Goal: Task Accomplishment & Management: Use online tool/utility

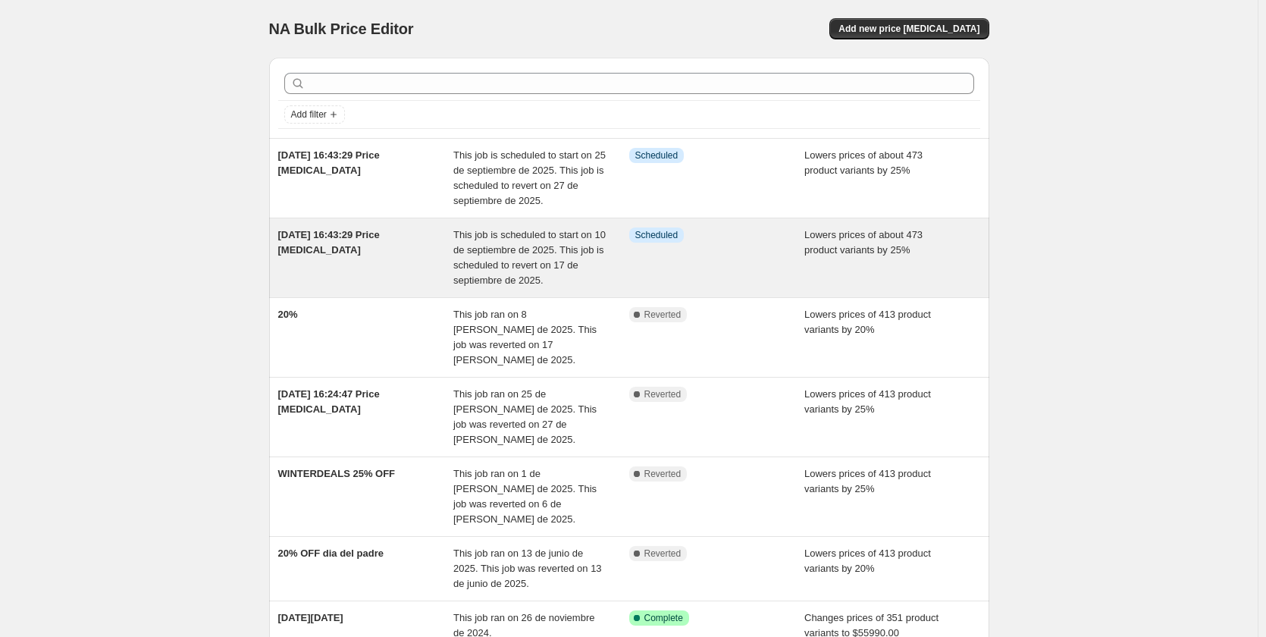
click at [467, 250] on span "This job is scheduled to start on 10 de septiembre de 2025. This job is schedul…" at bounding box center [529, 257] width 152 height 57
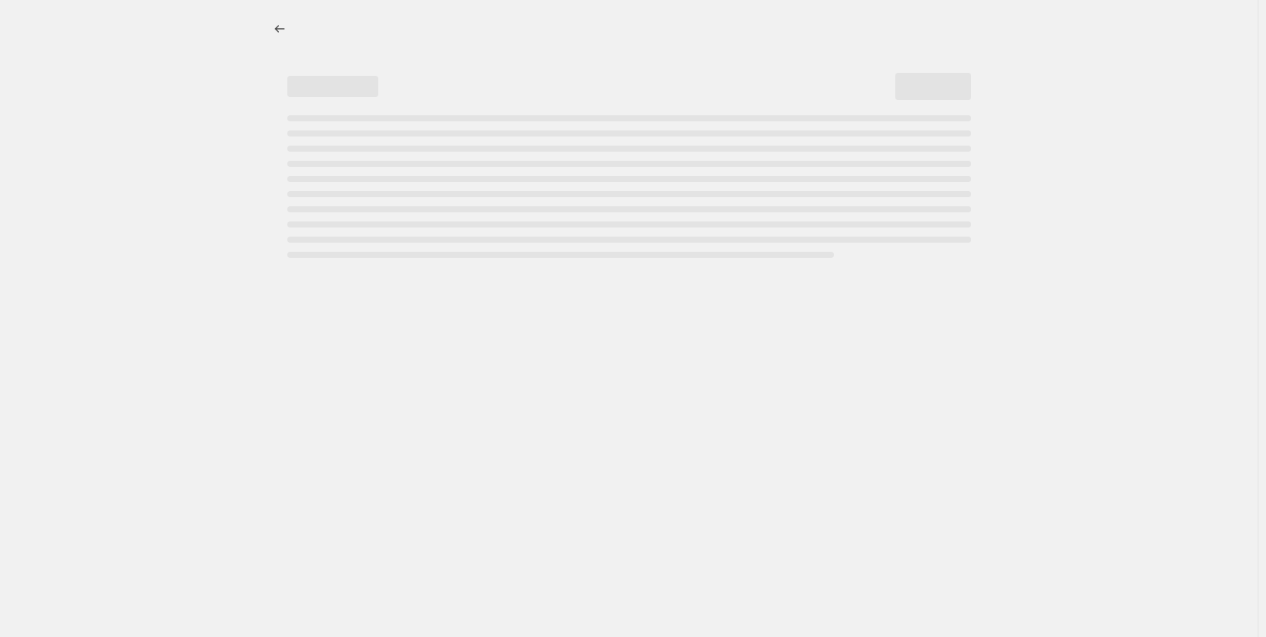
select select "percentage"
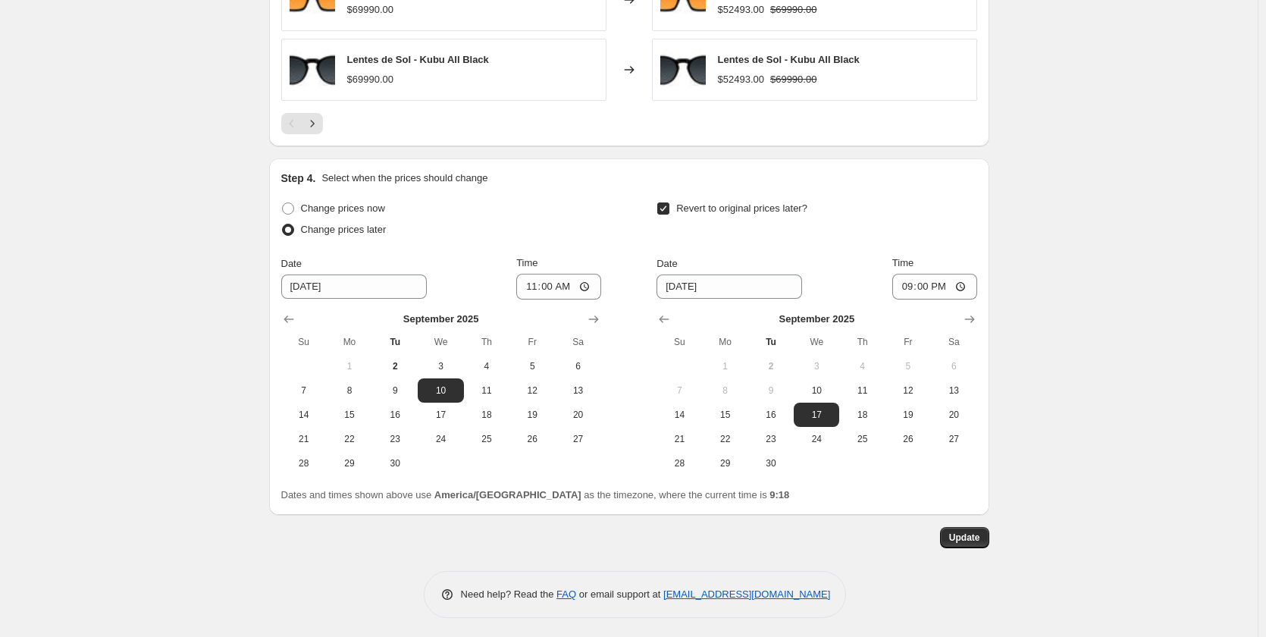
scroll to position [1231, 0]
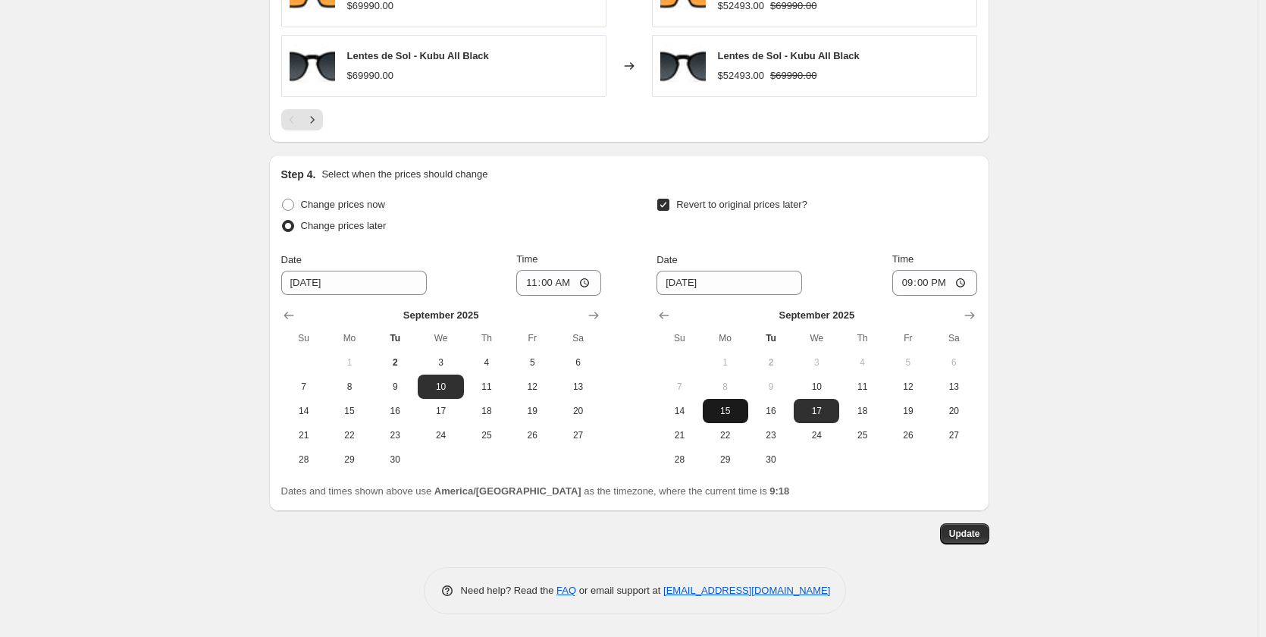
click at [735, 415] on span "15" at bounding box center [725, 411] width 33 height 12
type input "[DATE]"
click at [352, 390] on span "8" at bounding box center [349, 387] width 33 height 12
type input "[DATE]"
click at [970, 528] on span "Update" at bounding box center [964, 534] width 31 height 12
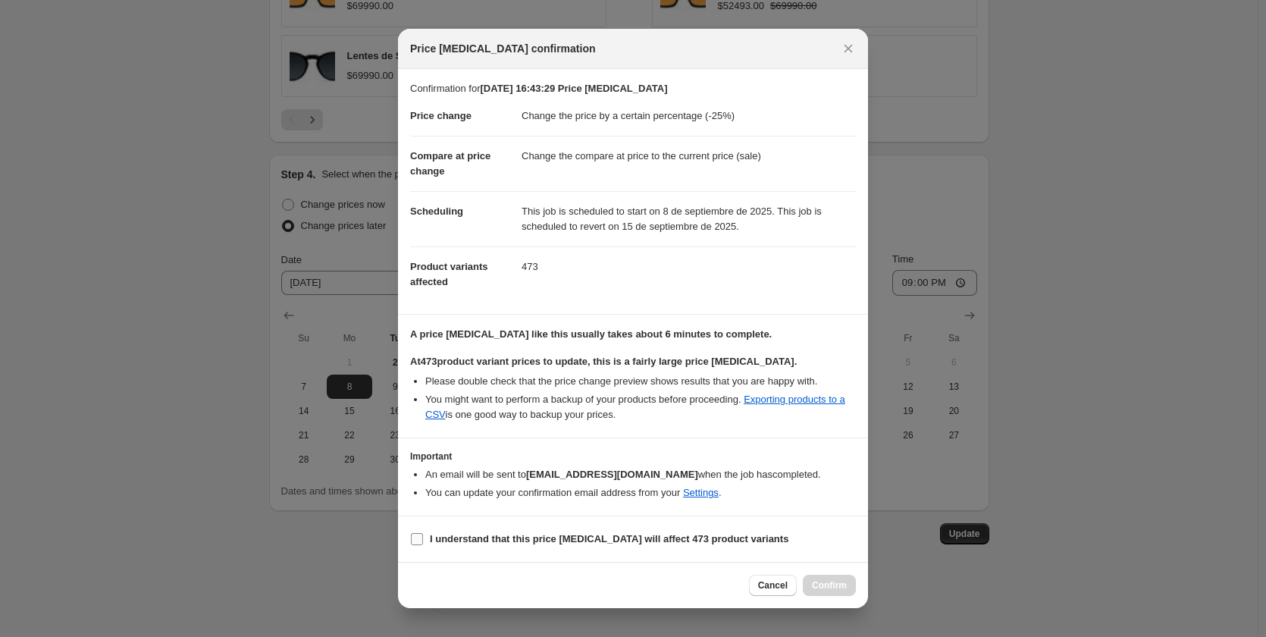
click at [418, 543] on input "I understand that this price change job will affect 473 product variants" at bounding box center [417, 539] width 12 height 12
checkbox input "true"
click at [818, 585] on span "Confirm" at bounding box center [829, 585] width 35 height 12
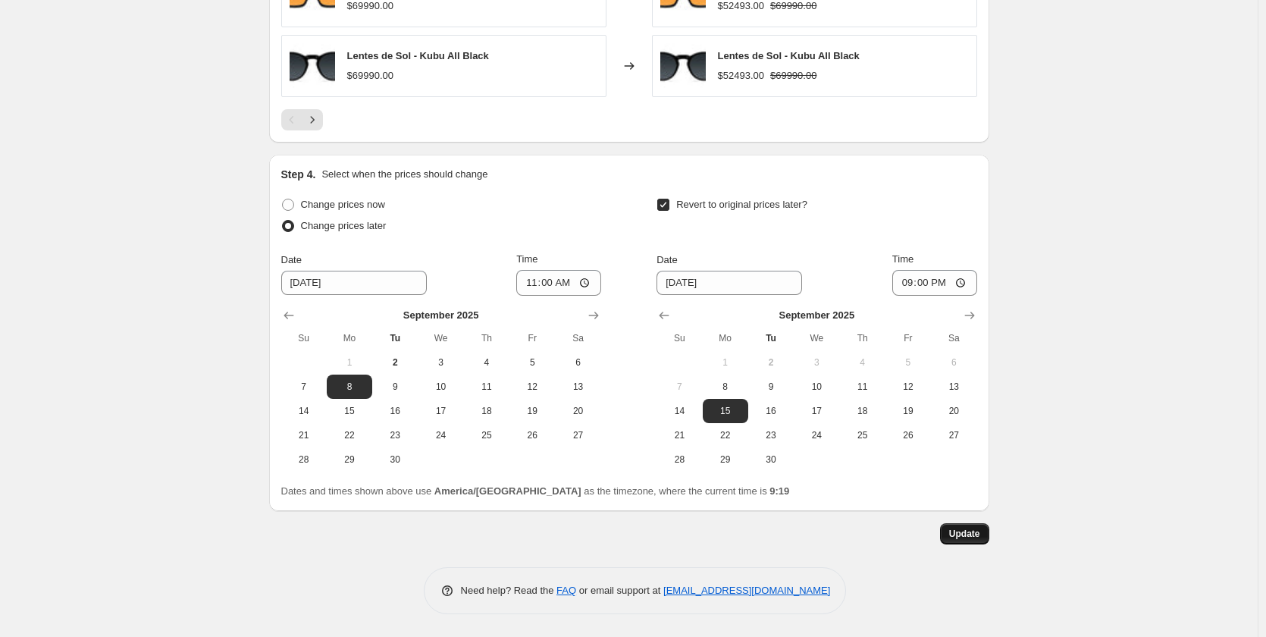
click at [954, 541] on button "Update" at bounding box center [964, 533] width 49 height 21
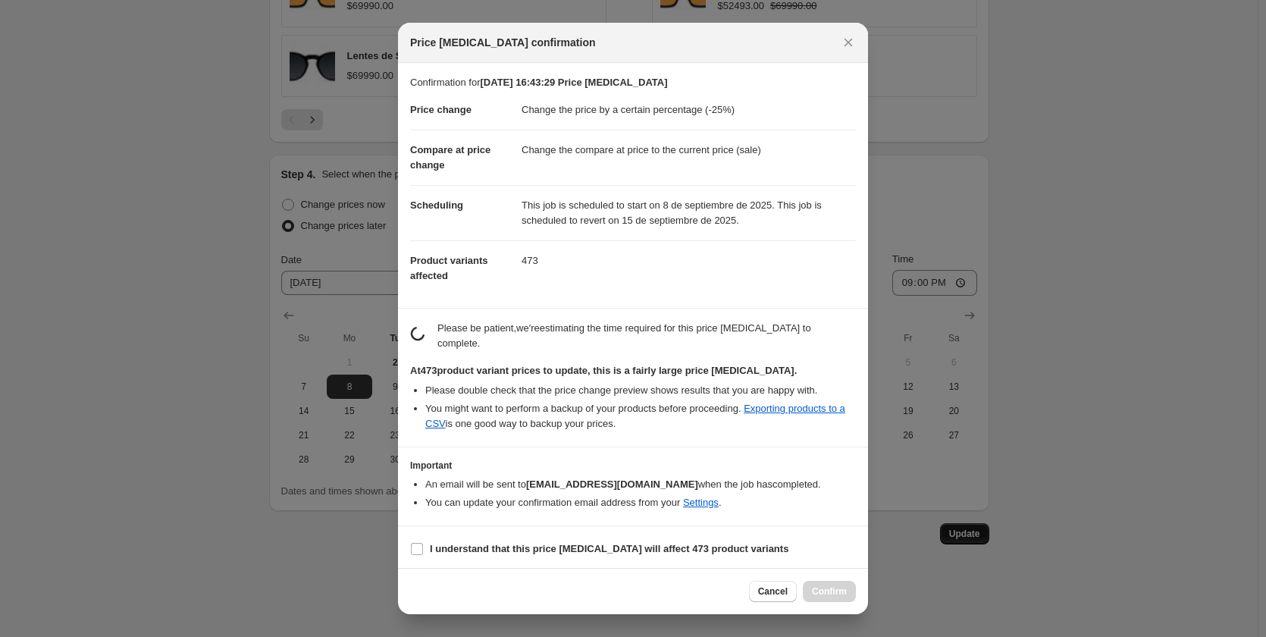
scroll to position [0, 0]
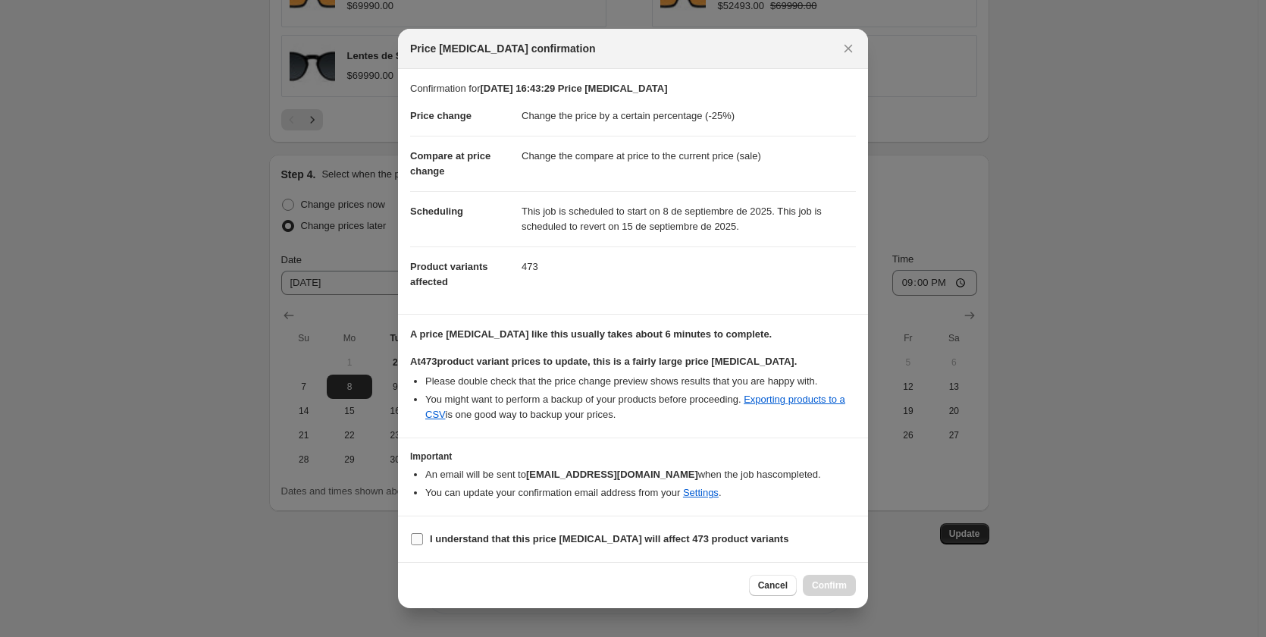
click at [415, 537] on input "I understand that this price change job will affect 473 product variants" at bounding box center [417, 539] width 12 height 12
checkbox input "true"
click at [851, 47] on icon "Close" at bounding box center [848, 48] width 15 height 15
